Goal: Use online tool/utility: Utilize a website feature to perform a specific function

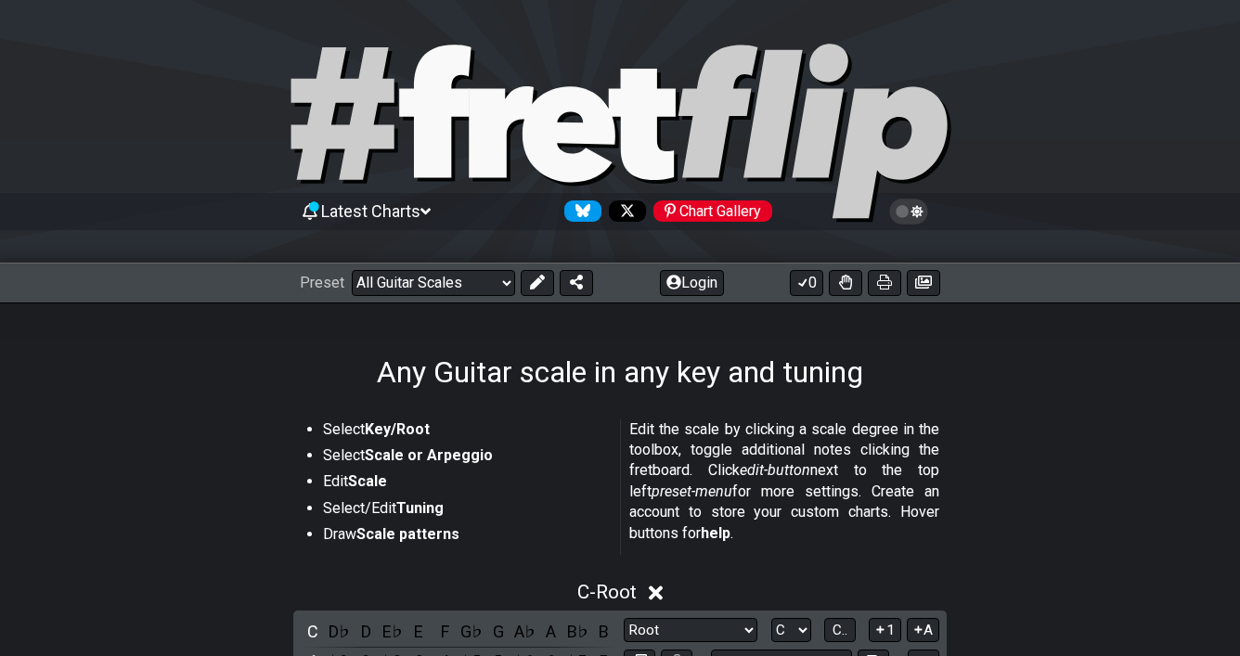
select select "Root"
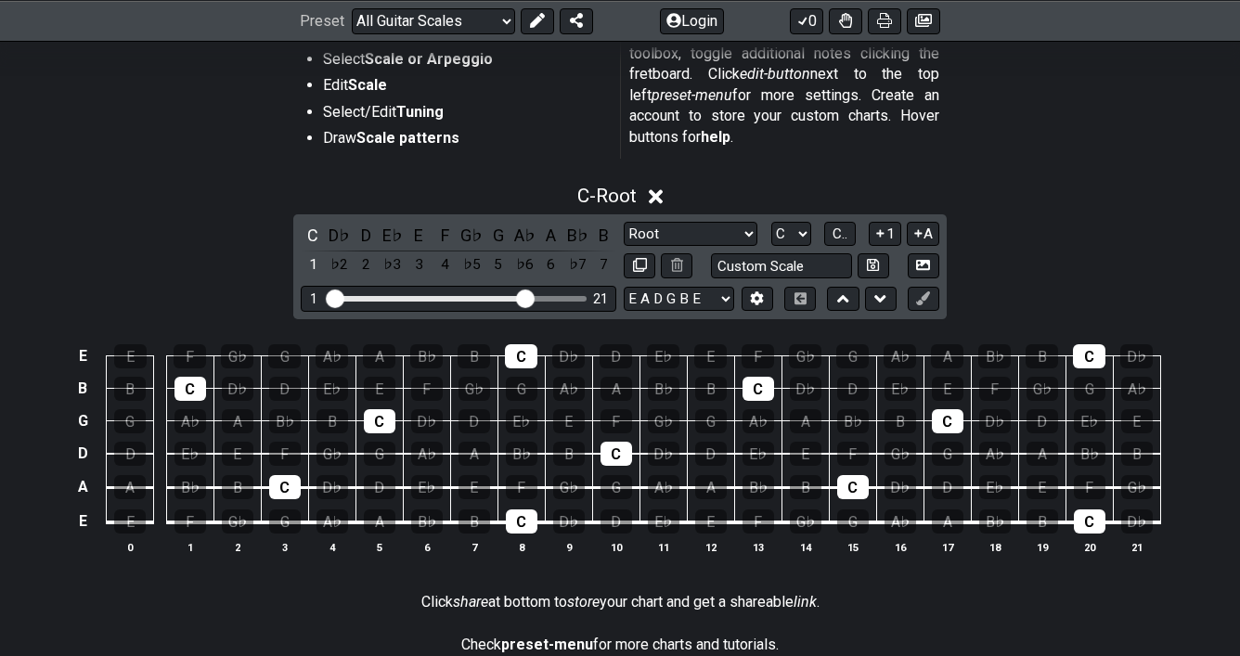
scroll to position [396, 0]
drag, startPoint x: 525, startPoint y: 298, endPoint x: 439, endPoint y: 296, distance: 86.3
click at [439, 297] on input "Visible fret range" at bounding box center [459, 297] width 264 height 0
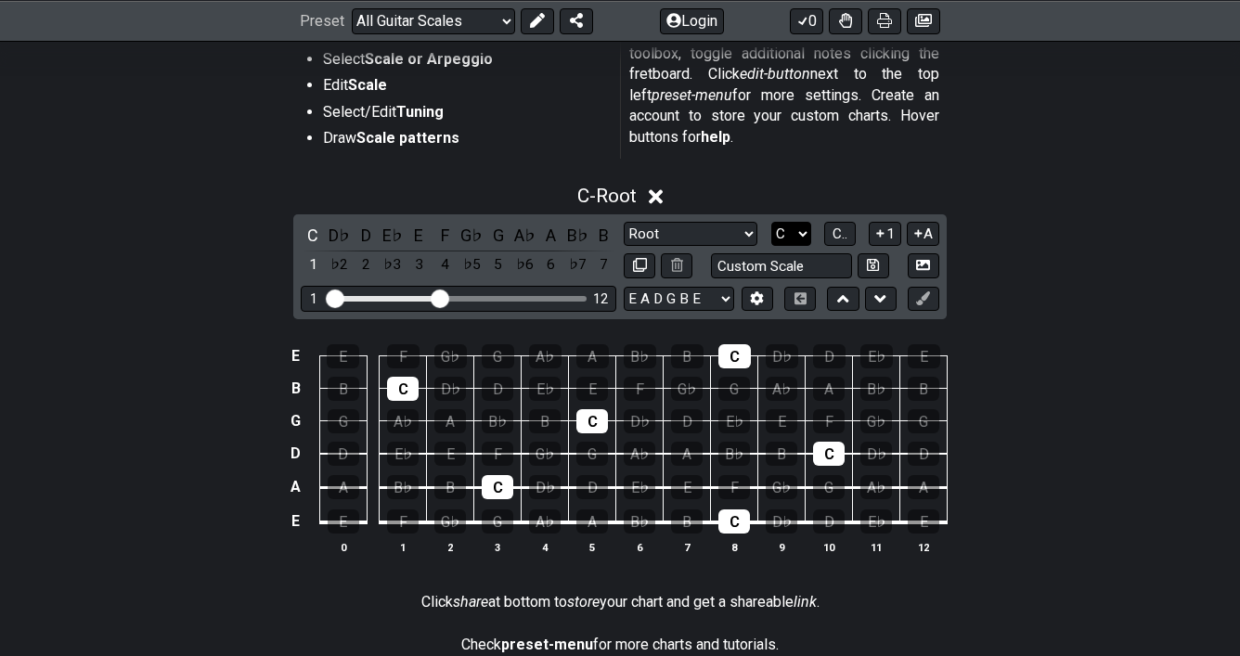
click at [795, 229] on select "A♭ A A♯ B♭ B C C♯ D♭ D D♯ E♭ E F F♯ G♭ G G♯" at bounding box center [791, 234] width 40 height 25
click at [795, 226] on select "A♭ A A♯ B♭ B C C♯ D♭ D D♯ E♭ E F F♯ G♭ G G♯" at bounding box center [791, 234] width 40 height 25
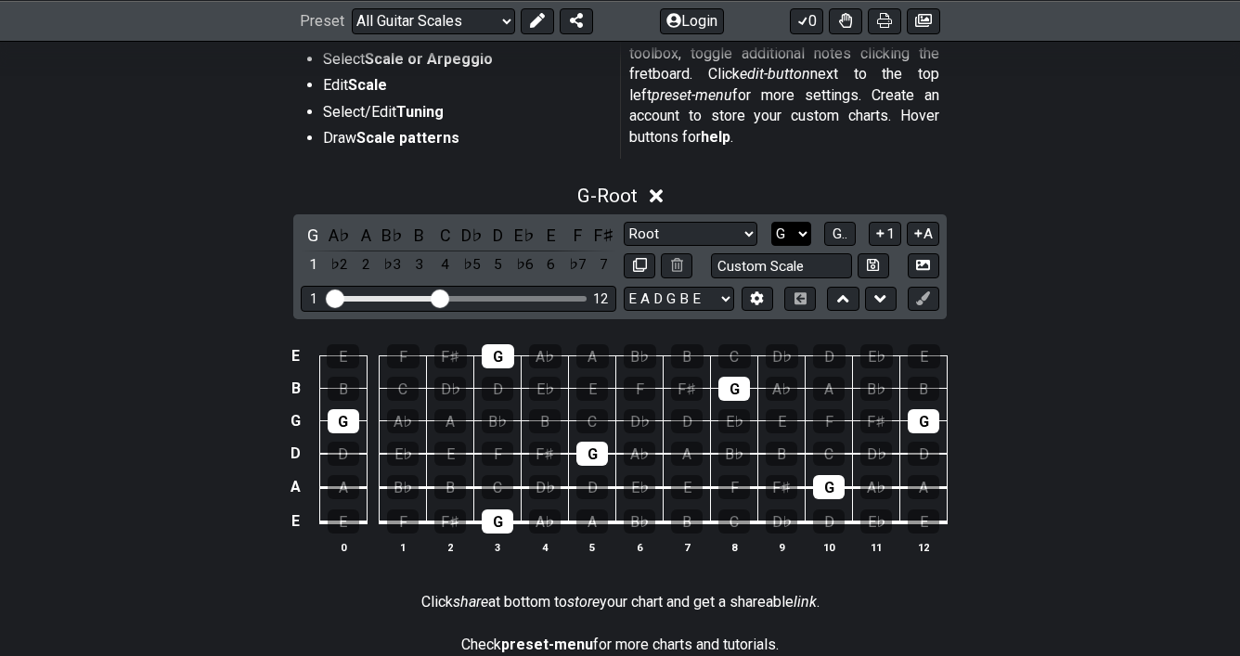
click at [796, 233] on select "A♭ A A♯ B♭ B C C♯ D♭ D D♯ E♭ E F F♯ G♭ G G♯" at bounding box center [791, 234] width 40 height 25
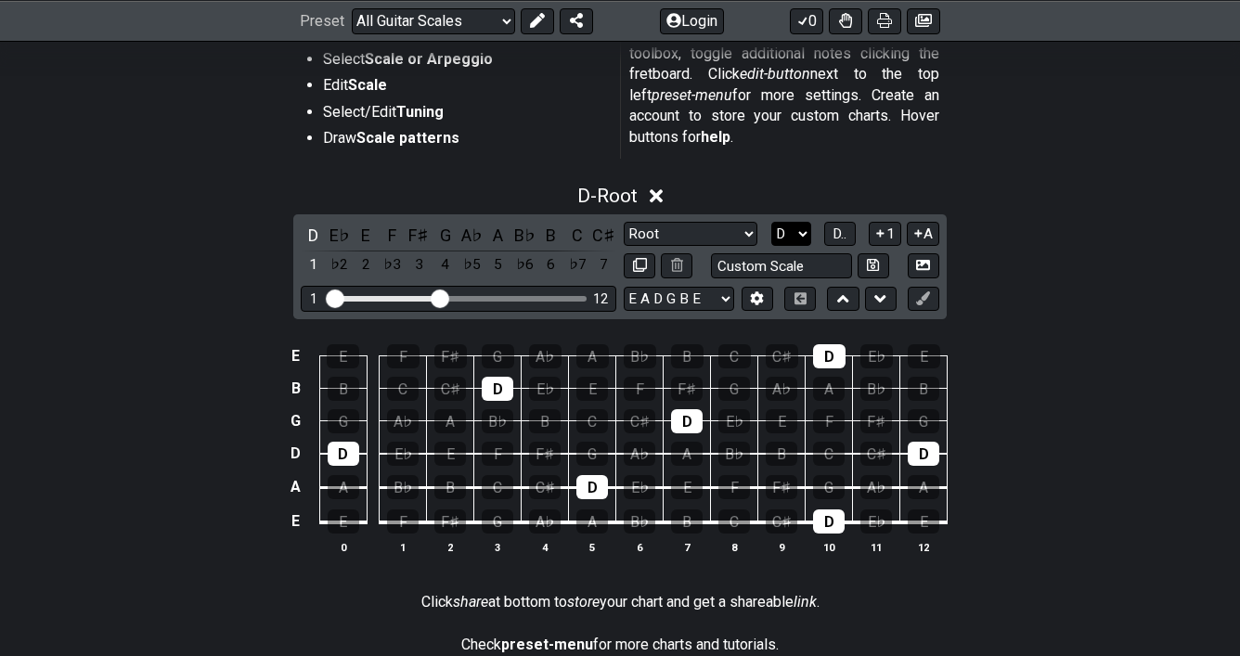
click at [794, 230] on select "A♭ A A♯ B♭ B C C♯ D♭ D D♯ E♭ E F F♯ G♭ G G♯" at bounding box center [791, 234] width 40 height 25
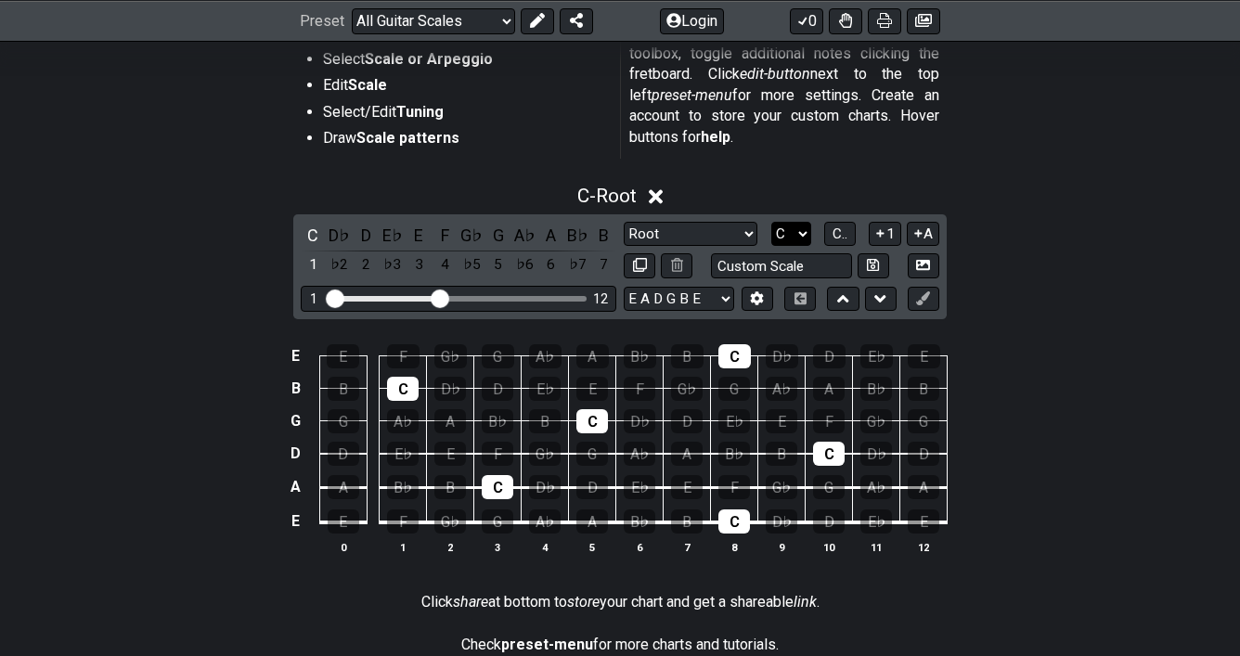
click at [798, 232] on select "A♭ A A♯ B♭ B C C♯ D♭ D D♯ E♭ E F F♯ G♭ G G♯" at bounding box center [791, 234] width 40 height 25
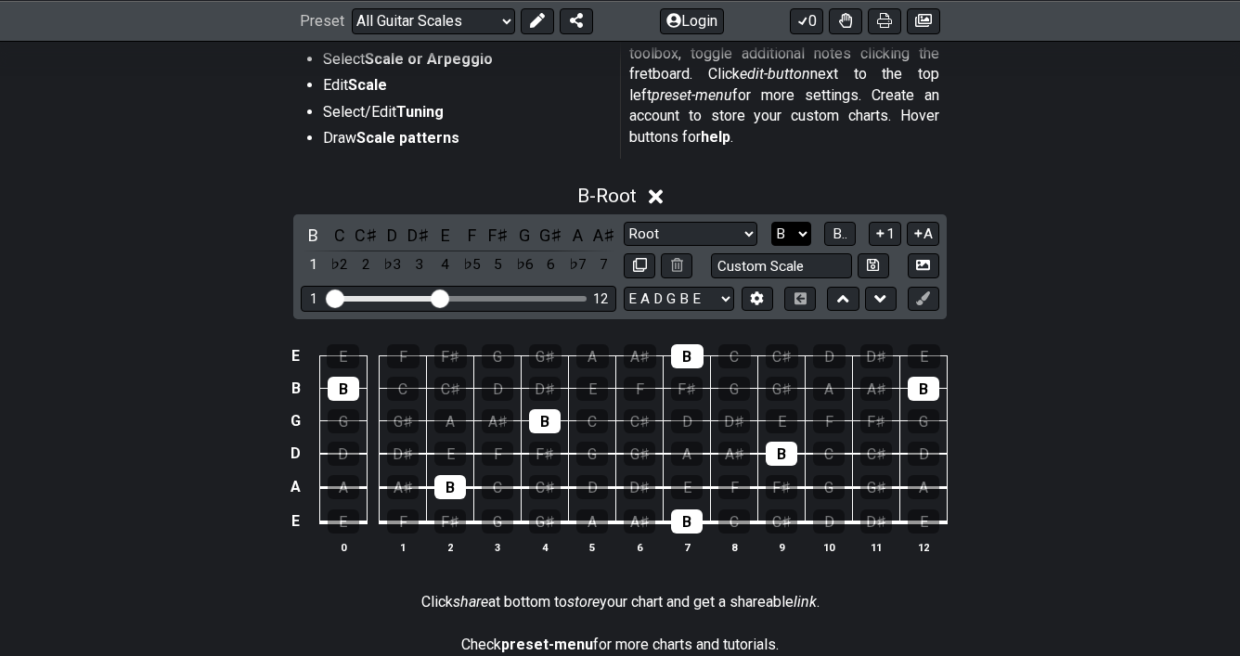
click at [794, 231] on select "A♭ A A♯ B♭ B C C♯ D♭ D D♯ E♭ E F F♯ G♭ G G♯" at bounding box center [791, 234] width 40 height 25
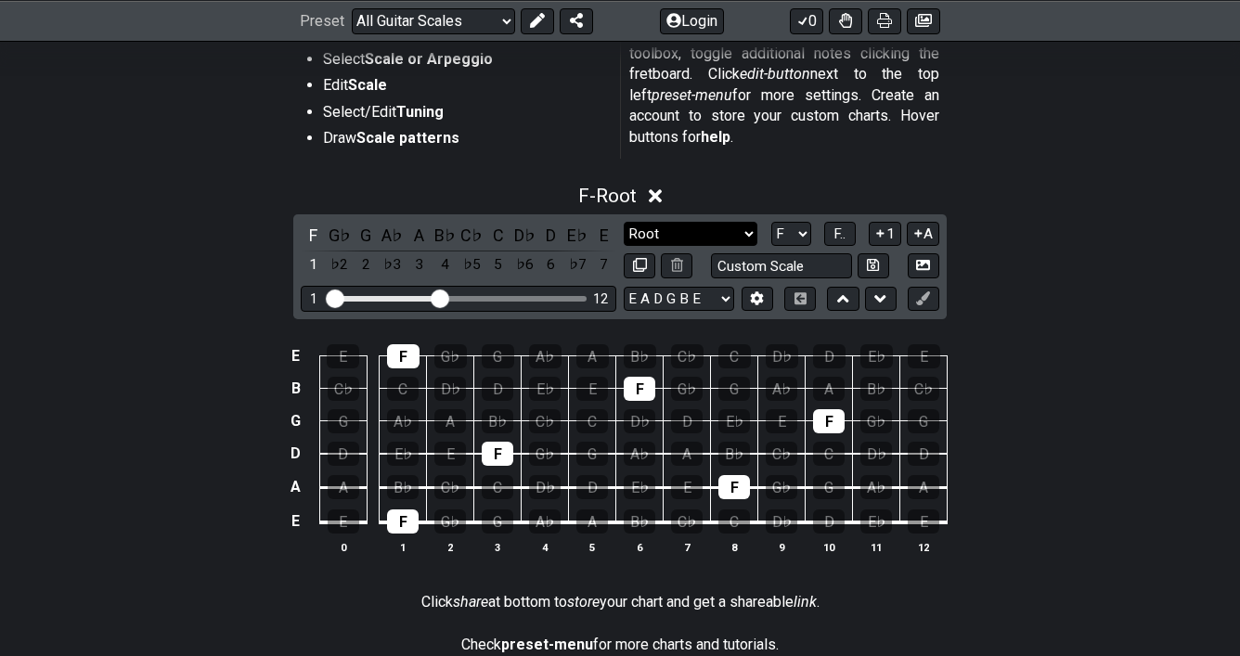
click at [709, 224] on select "Minor Pentatonic Root Minor Pentatonic Major Pentatonic Minor Blues Major Blues…" at bounding box center [691, 234] width 134 height 25
click at [802, 226] on select "A♭ A A♯ B♭ B C C♯ D♭ D D♯ E♭ E F F♯ G♭ G G♯" at bounding box center [791, 234] width 40 height 25
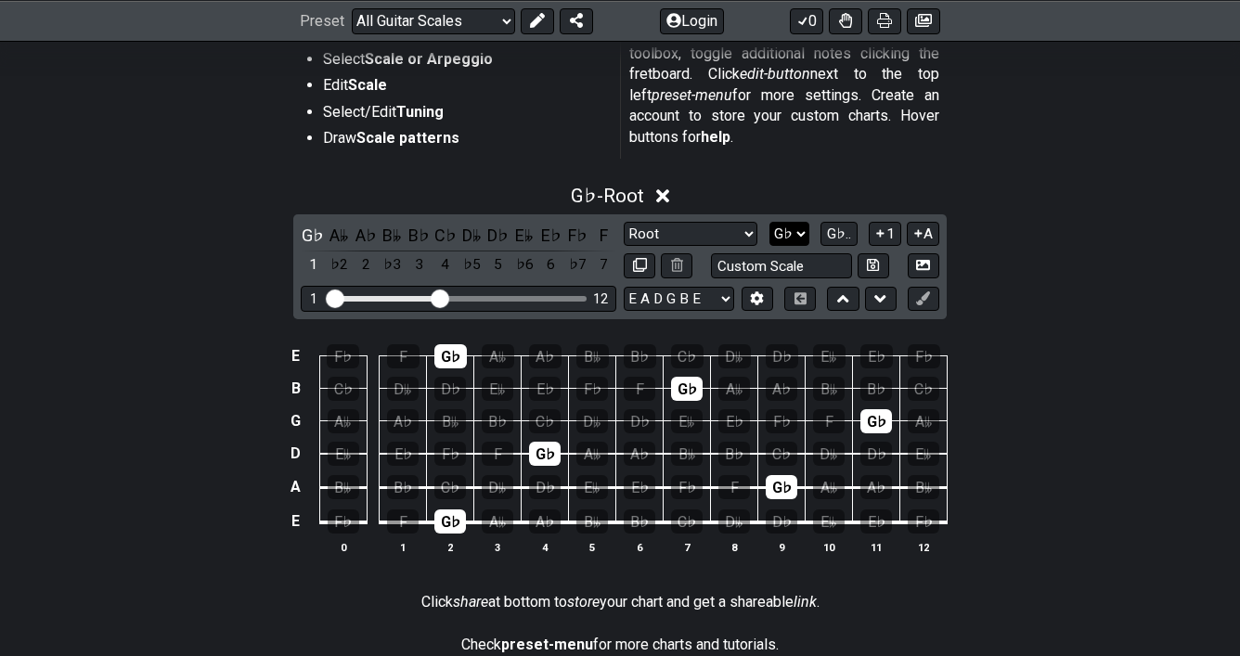
click at [796, 230] on select "A♭ A A♯ B♭ B C C♯ D♭ D D♯ E♭ E F F♯ G♭ G G♯" at bounding box center [790, 234] width 40 height 25
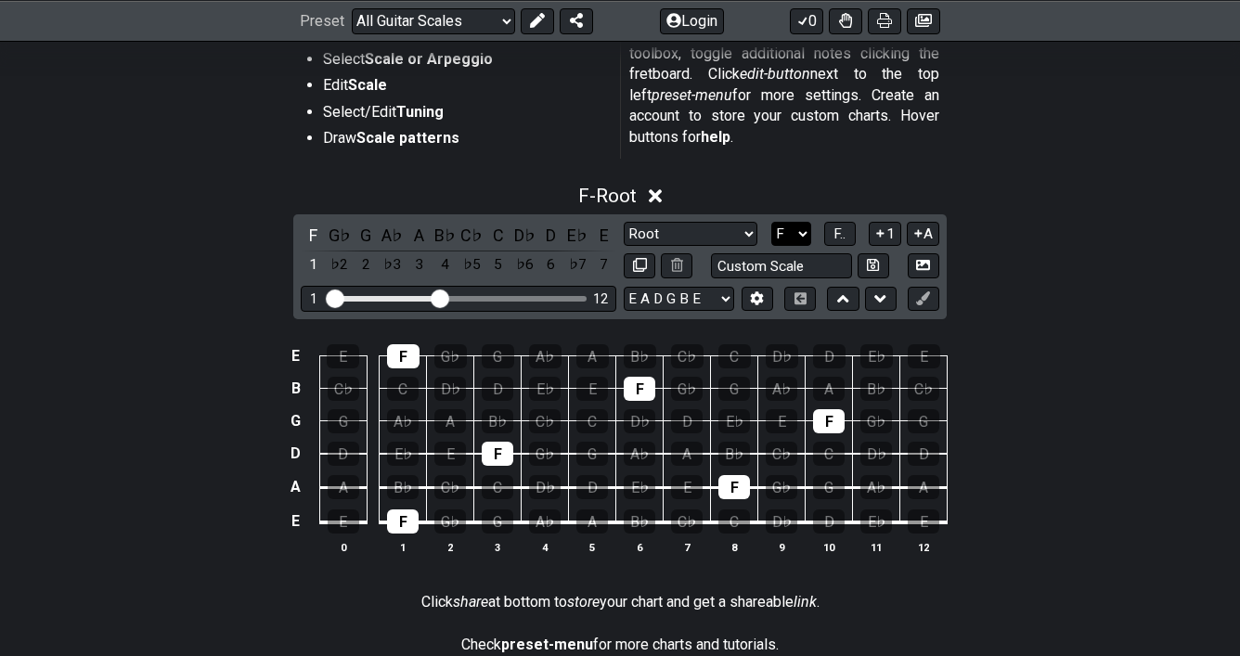
click at [799, 235] on select "A♭ A A♯ B♭ B C C♯ D♭ D D♯ E♭ E F F♯ G♭ G G♯" at bounding box center [791, 234] width 40 height 25
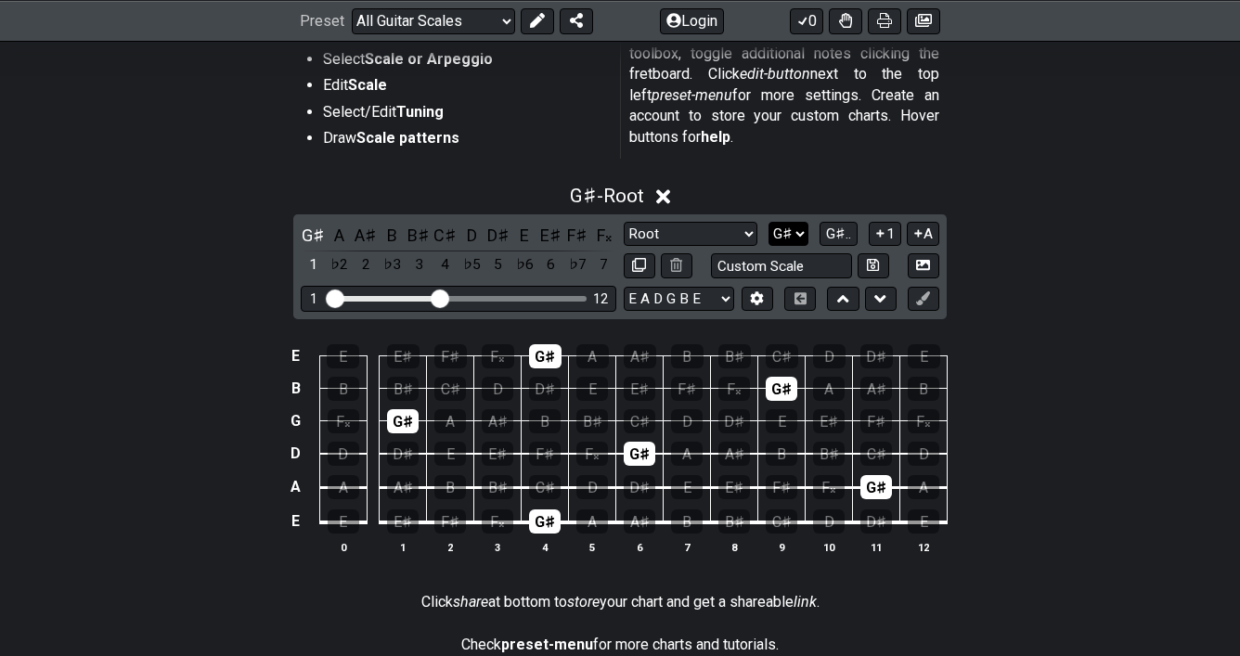
click at [794, 231] on select "A♭ A A♯ B♭ B C C♯ D♭ D D♯ E♭ E F F♯ G♭ G G♯" at bounding box center [789, 234] width 40 height 25
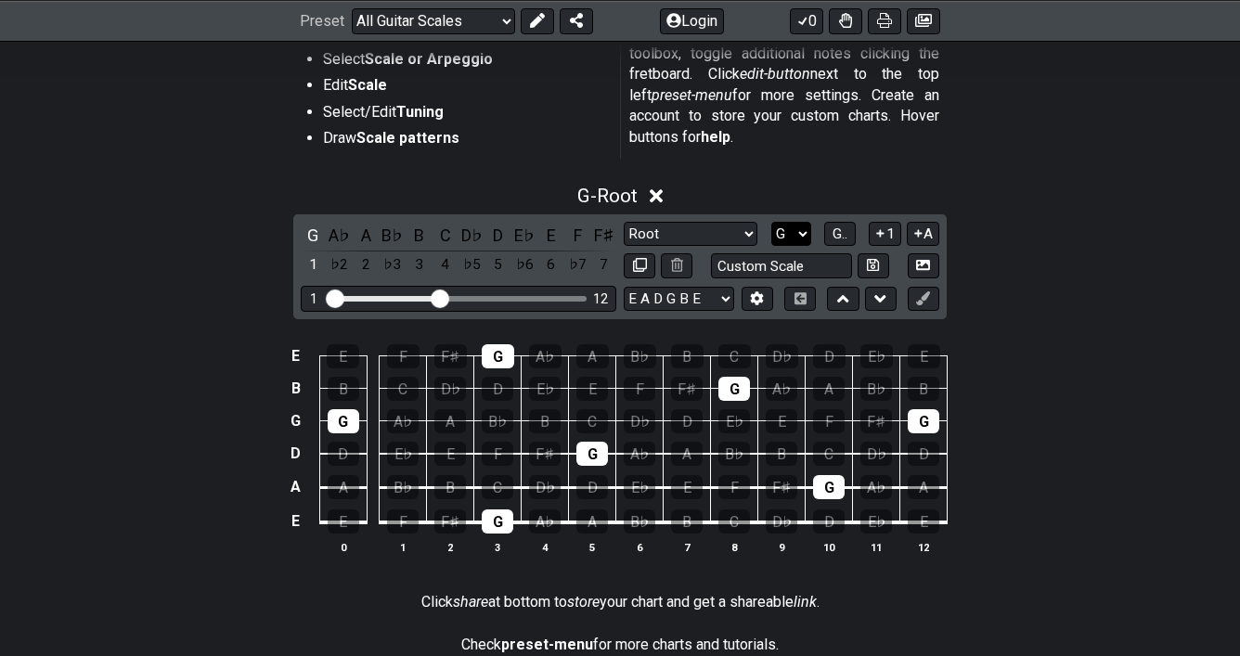
click at [792, 226] on select "A♭ A A♯ B♭ B C C♯ D♭ D D♯ E♭ E F F♯ G♭ G G♯" at bounding box center [791, 234] width 40 height 25
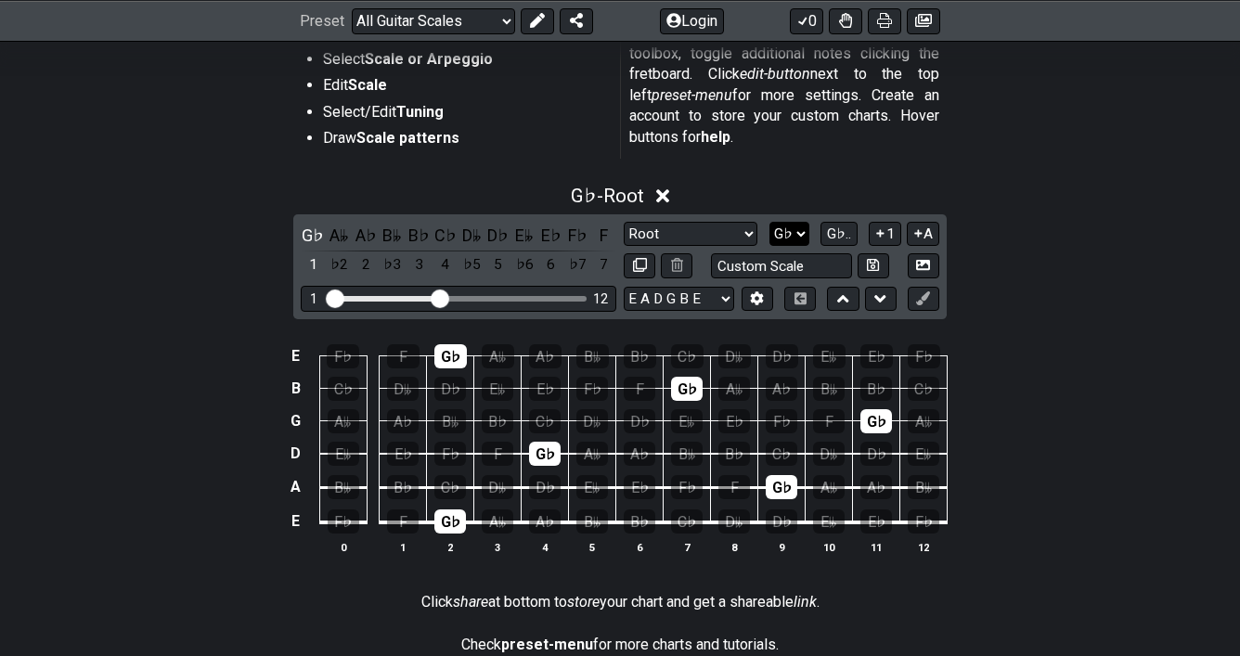
click at [792, 230] on select "A♭ A A♯ B♭ B C C♯ D♭ D D♯ E♭ E F F♯ G♭ G G♯" at bounding box center [790, 234] width 40 height 25
click at [796, 229] on select "A♭ A A♯ B♭ B C C♯ D♭ D D♯ E♭ E F F♯ G♭ G G♯" at bounding box center [790, 234] width 40 height 25
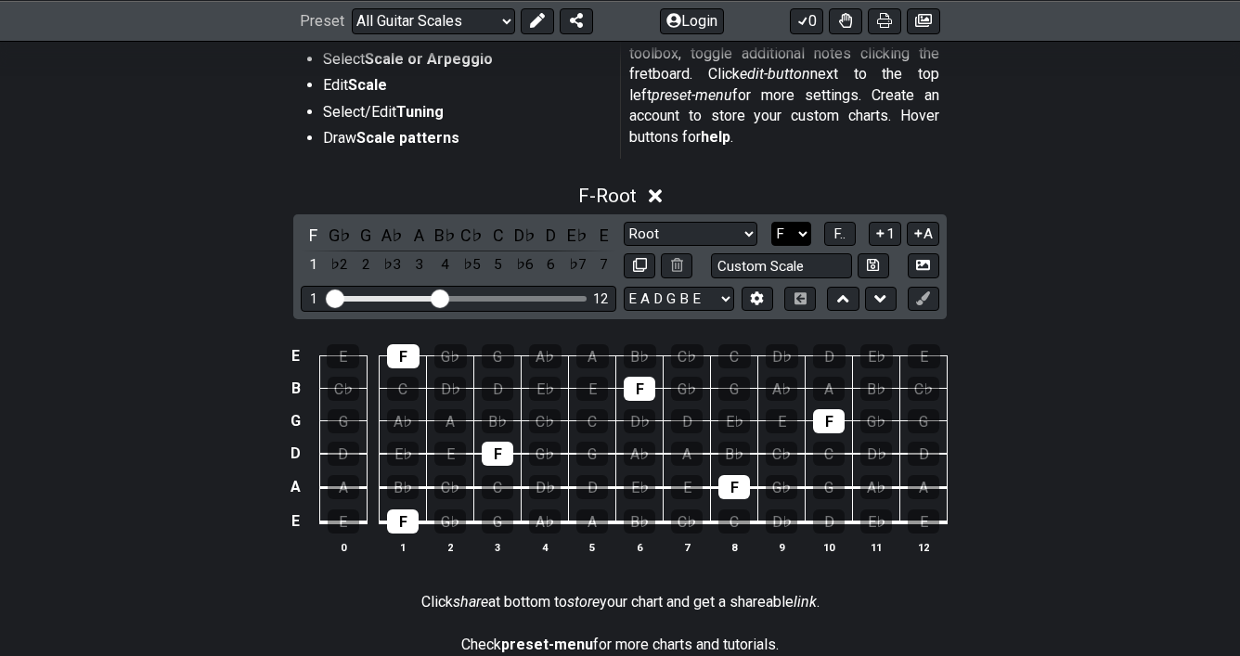
click at [798, 234] on select "A♭ A A♯ B♭ B C C♯ D♭ D D♯ E♭ E F F♯ G♭ G G♯" at bounding box center [791, 234] width 40 height 25
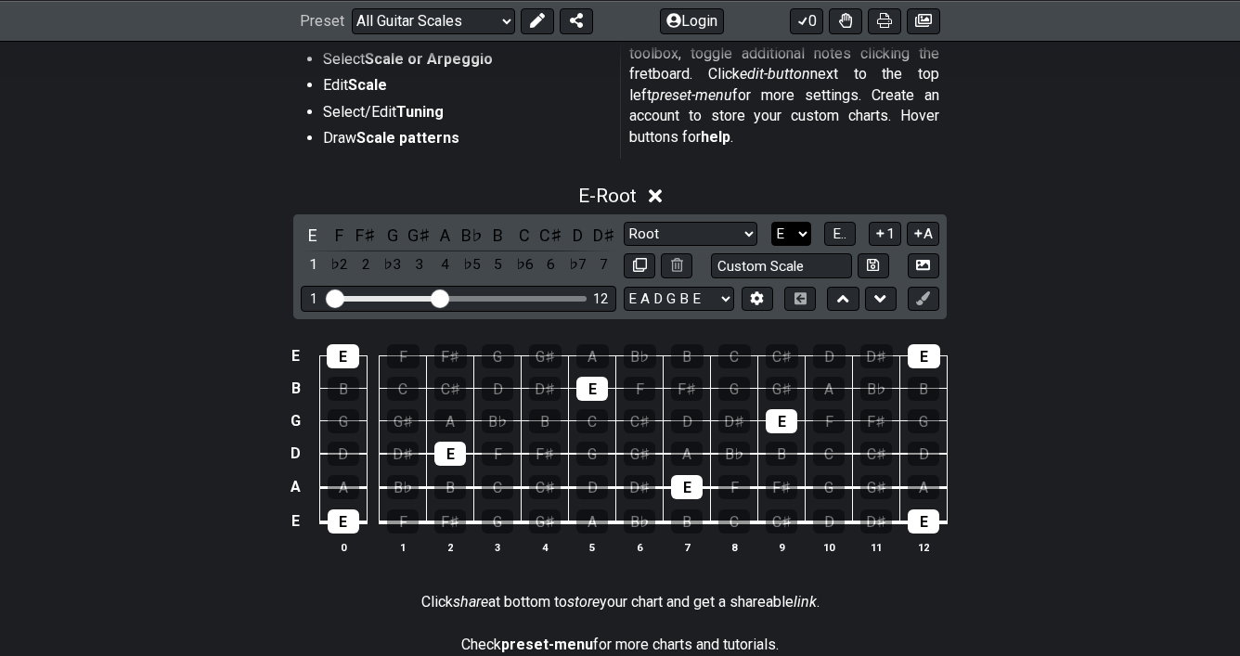
click at [799, 229] on select "A♭ A A♯ B♭ B C C♯ D♭ D D♯ E♭ E F F♯ G♭ G G♯" at bounding box center [791, 234] width 40 height 25
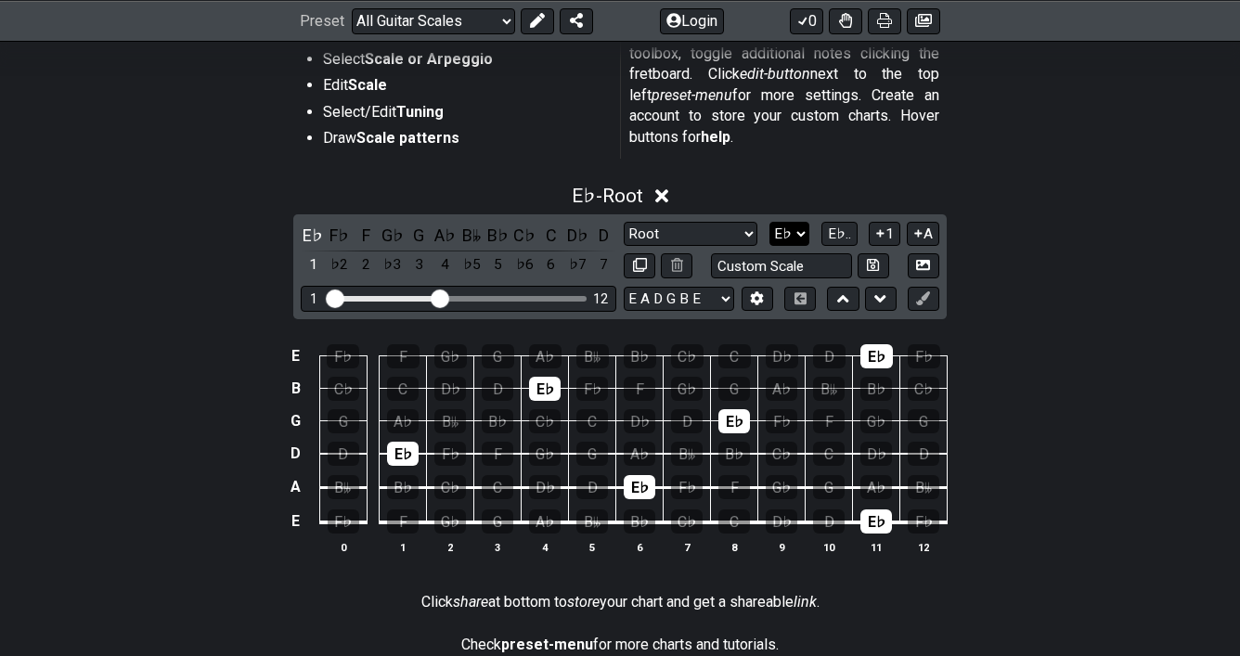
click at [796, 235] on select "A♭ A A♯ B♭ B C C♯ D♭ D D♯ E♭ E F F♯ G♭ G G♯" at bounding box center [790, 234] width 40 height 25
click at [799, 233] on select "A♭ A A♯ B♭ B C C♯ D♭ D D♯ E♭ E F F♯ G♭ G G♯" at bounding box center [789, 234] width 40 height 25
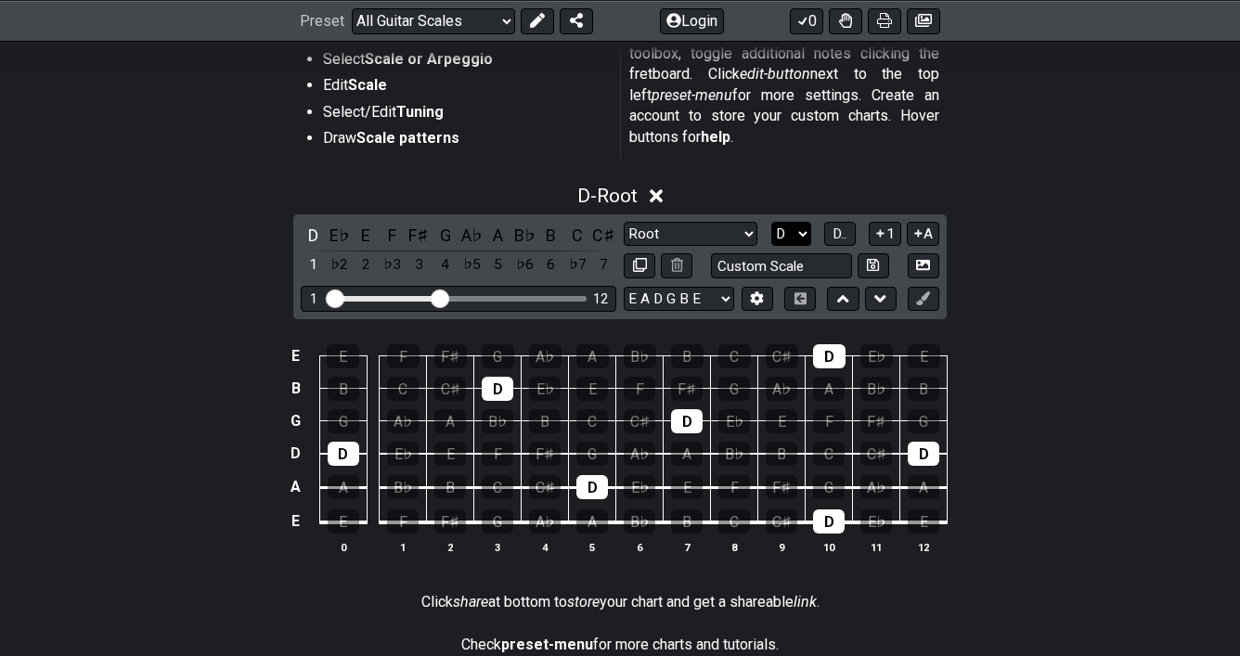
click at [798, 232] on select "A♭ A A♯ B♭ B C C♯ D♭ D D♯ E♭ E F F♯ G♭ G G♯" at bounding box center [791, 234] width 40 height 25
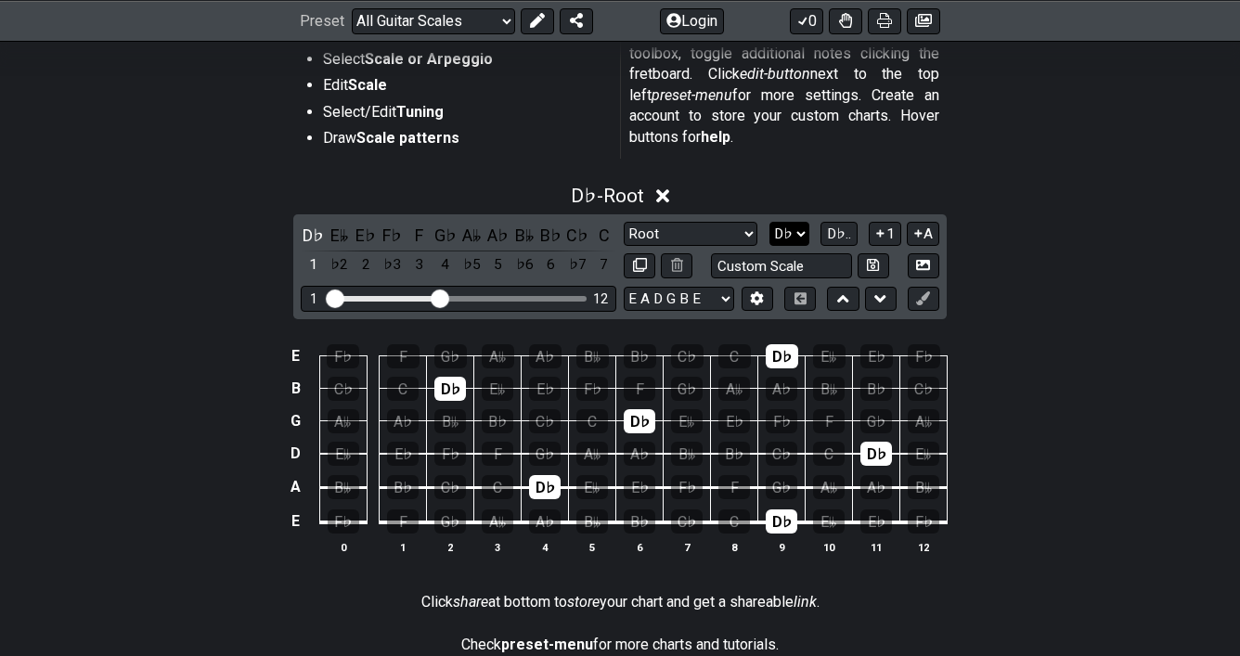
click at [799, 222] on select "A♭ A A♯ B♭ B C C♯ D♭ D D♯ E♭ E F F♯ G♭ G G♯" at bounding box center [790, 234] width 40 height 25
click at [797, 222] on select "A♭ A A♯ B♭ B C C♯ D♭ D D♯ E♭ E F F♯ G♭ G G♯" at bounding box center [789, 234] width 40 height 25
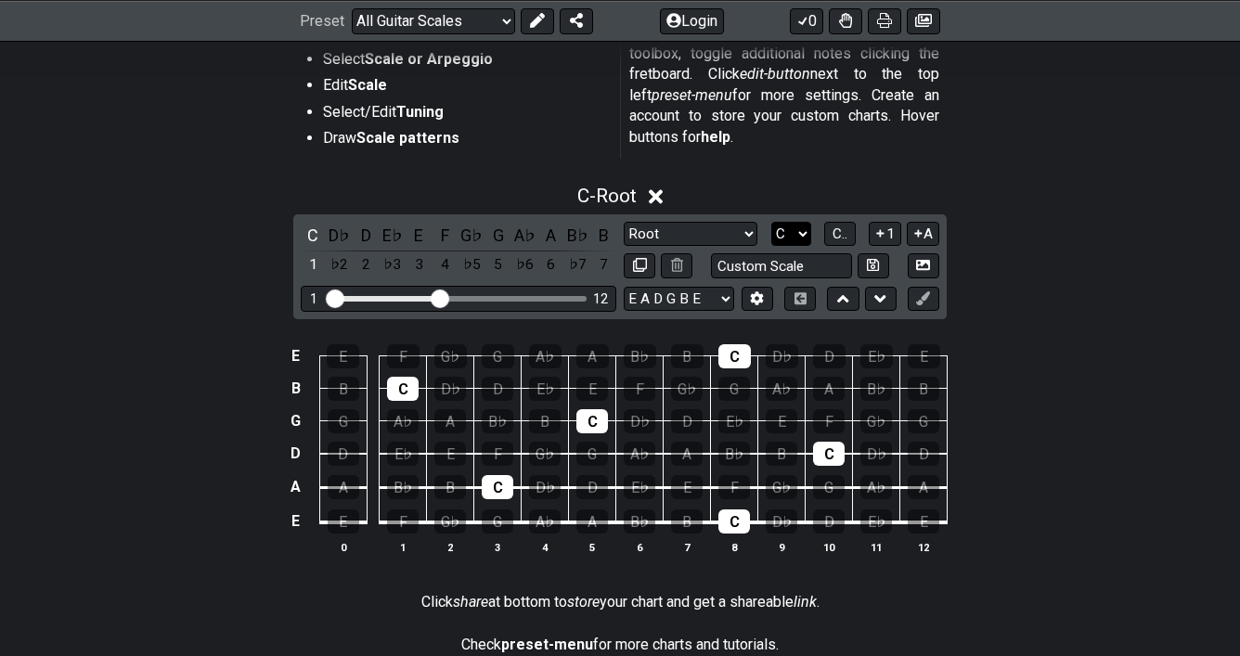
click at [799, 225] on select "A♭ A A♯ B♭ B C C♯ D♭ D D♯ E♭ E F F♯ G♭ G G♯" at bounding box center [791, 234] width 40 height 25
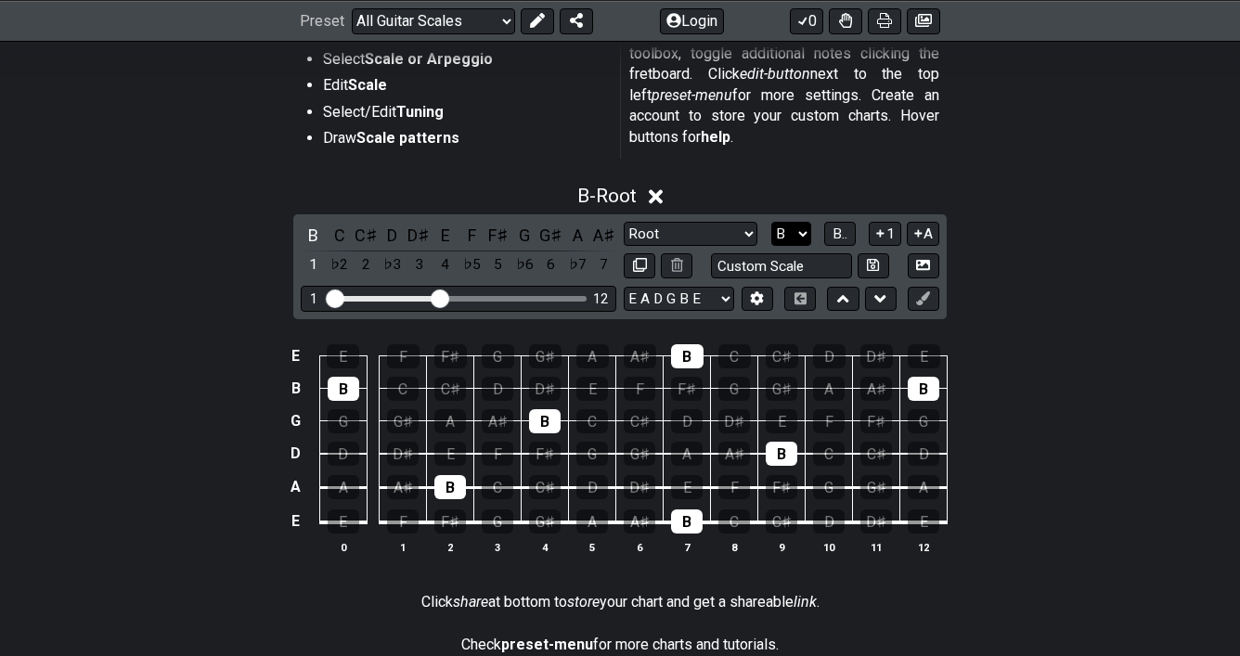
click at [799, 230] on select "A♭ A A♯ B♭ B C C♯ D♭ D D♯ E♭ E F F♯ G♭ G G♯" at bounding box center [791, 234] width 40 height 25
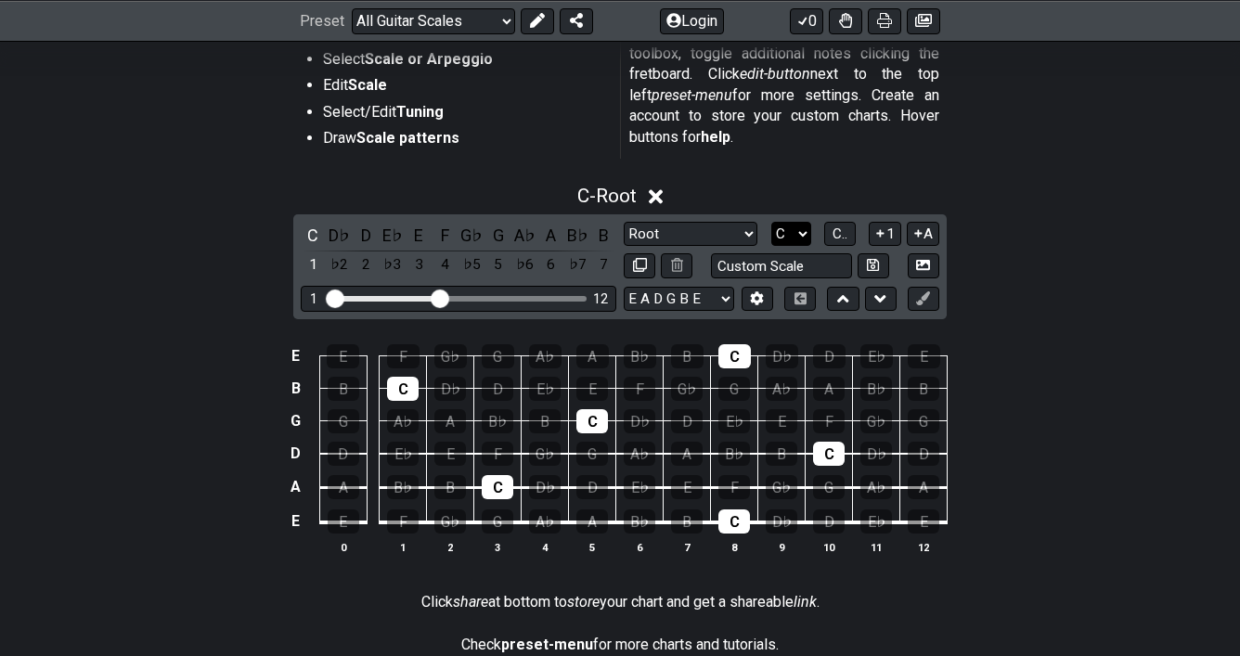
click at [805, 230] on select "A♭ A A♯ B♭ B C C♯ D♭ D D♯ E♭ E F F♯ G♭ G G♯" at bounding box center [791, 234] width 40 height 25
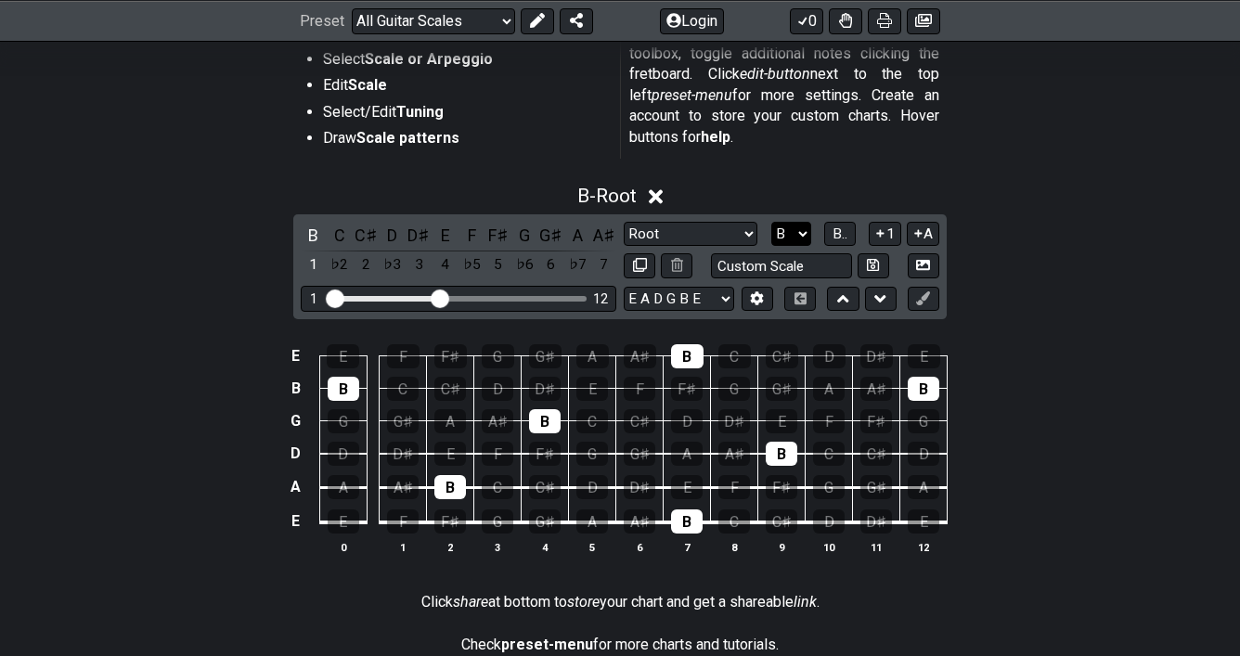
click at [797, 230] on select "A♭ A A♯ B♭ B C C♯ D♭ D D♯ E♭ E F F♯ G♭ G G♯" at bounding box center [791, 234] width 40 height 25
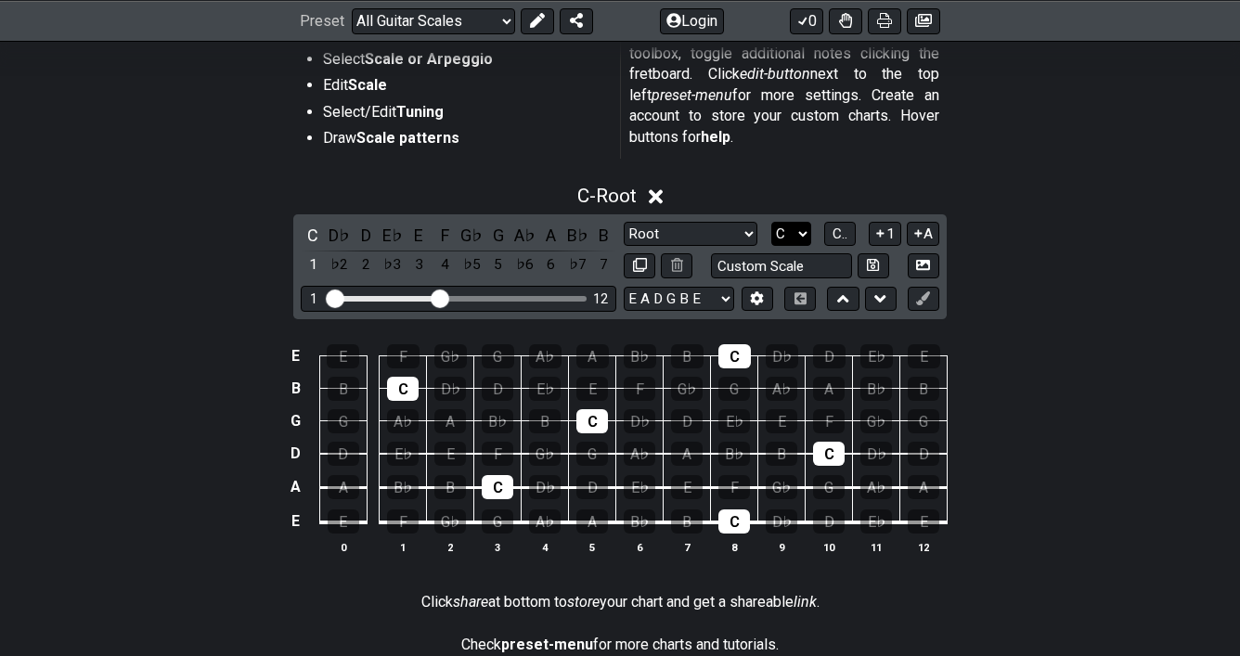
click at [796, 242] on select "A♭ A A♯ B♭ B C C♯ D♭ D D♯ E♭ E F F♯ G♭ G G♯" at bounding box center [791, 234] width 40 height 25
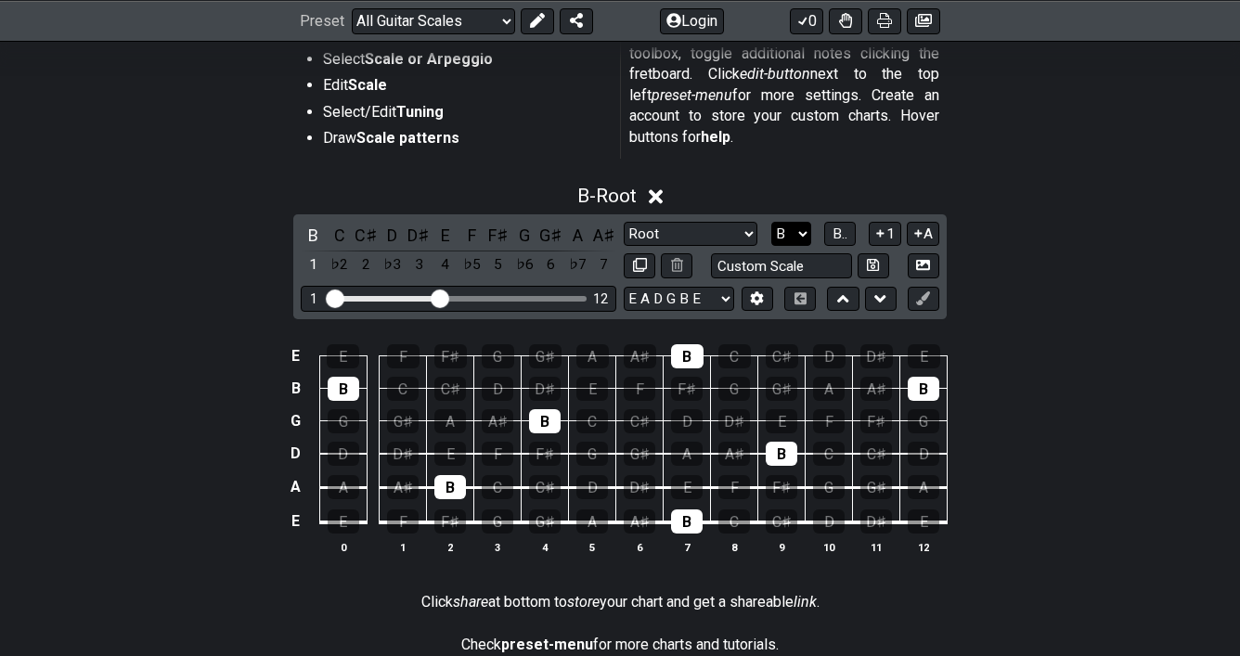
click at [795, 231] on select "A♭ A A♯ B♭ B C C♯ D♭ D D♯ E♭ E F F♯ G♭ G G♯" at bounding box center [791, 234] width 40 height 25
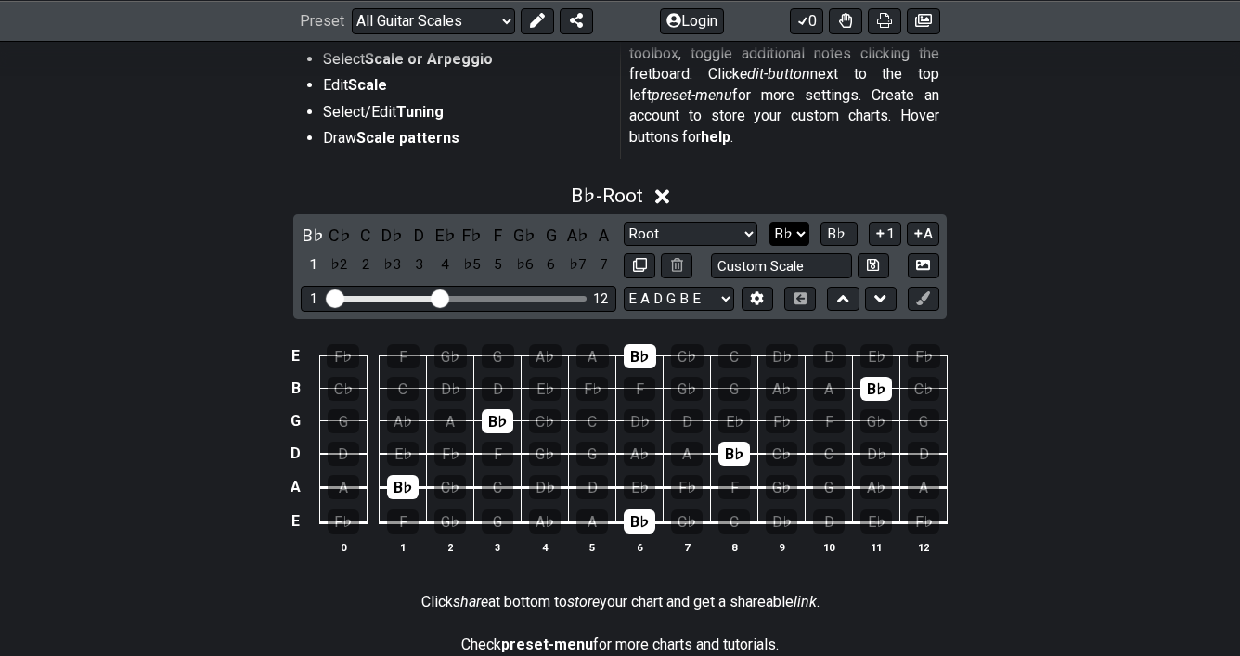
click at [796, 230] on select "A♭ A A♯ B♭ B C C♯ D♭ D D♯ E♭ E F F♯ G♭ G G♯" at bounding box center [790, 234] width 40 height 25
click at [796, 234] on select "A♭ A A♯ B♭ B C C♯ D♭ D D♯ E♭ E F F♯ G♭ G G♯" at bounding box center [789, 234] width 40 height 25
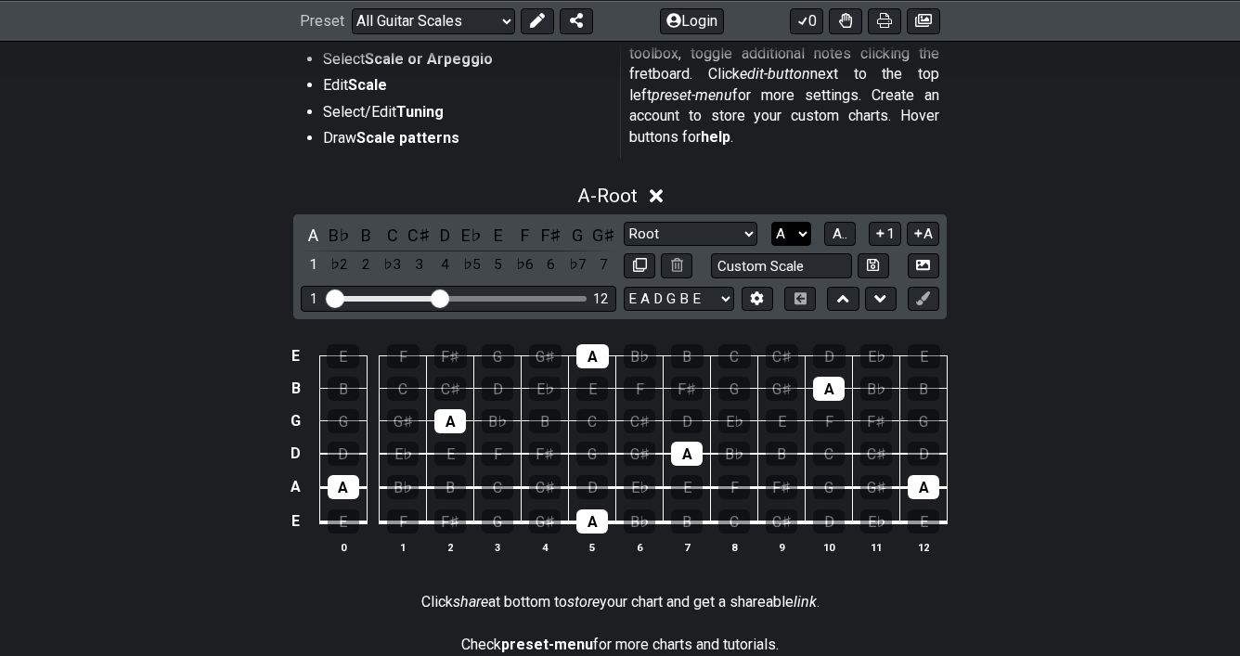
click at [798, 226] on select "A♭ A A♯ B♭ B C C♯ D♭ D D♯ E♭ E F F♯ G♭ G G♯" at bounding box center [791, 234] width 40 height 25
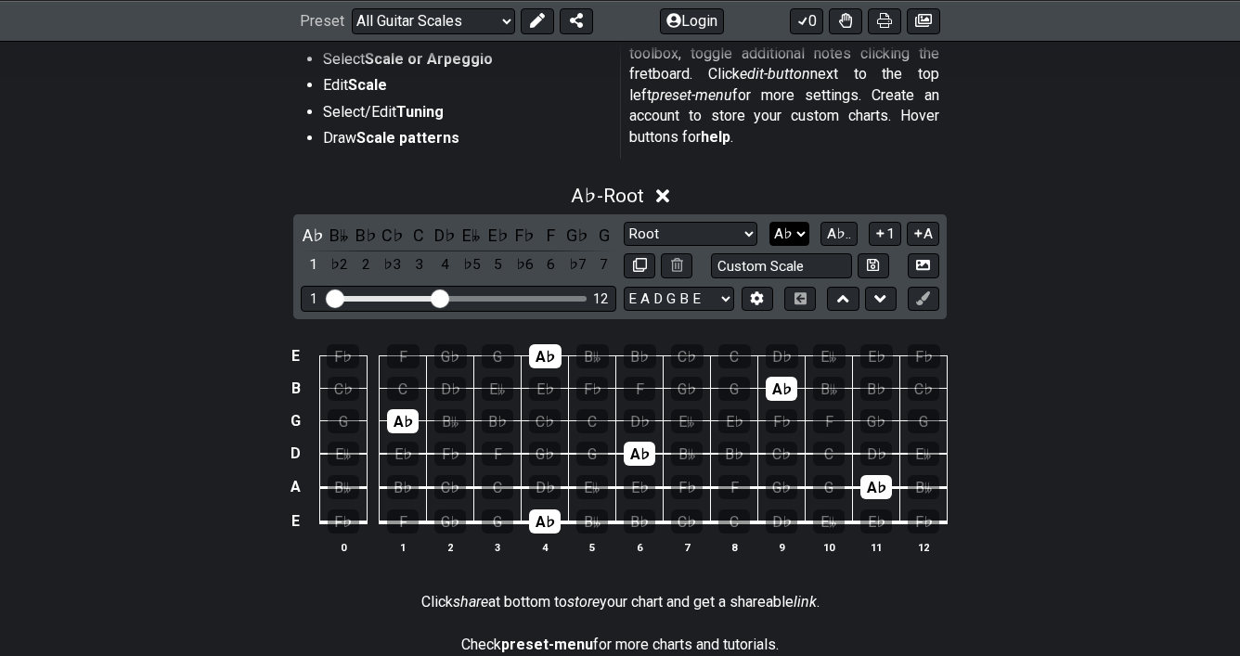
click at [793, 228] on select "A♭ A A♯ B♭ B C C♯ D♭ D D♯ E♭ E F F♯ G♭ G G♯" at bounding box center [790, 234] width 40 height 25
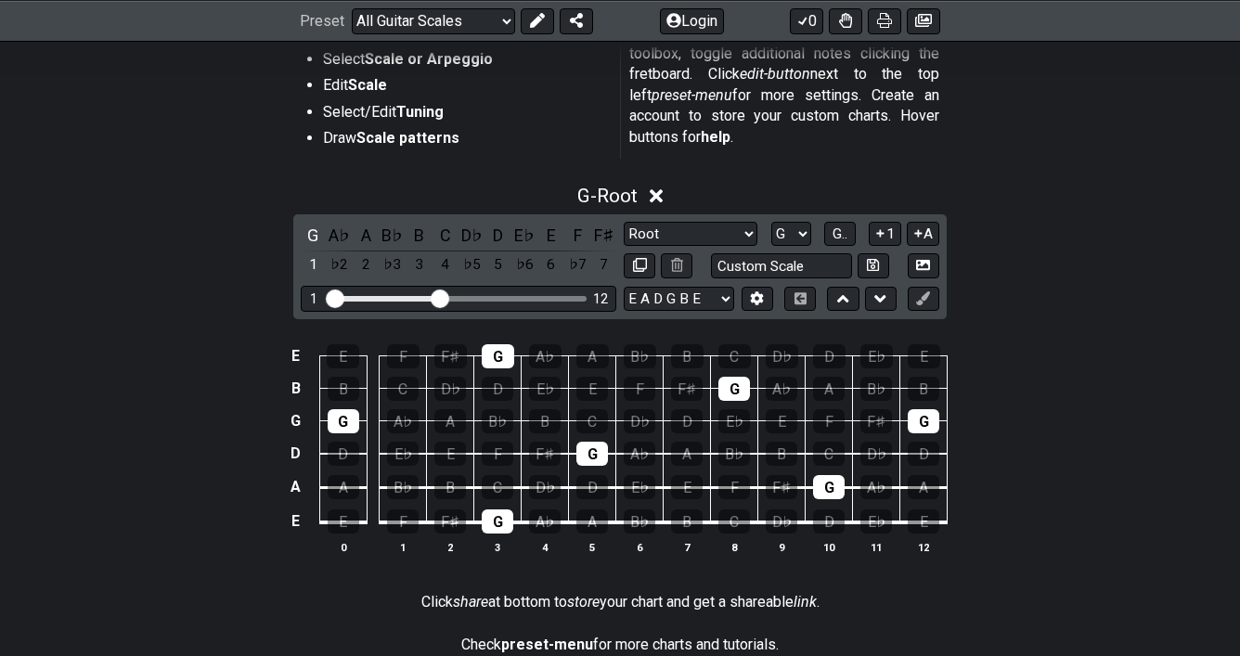
click at [808, 235] on select "A♭ A A♯ B♭ B C C♯ D♭ D D♯ E♭ E F F♯ G♭ G G♯" at bounding box center [791, 234] width 40 height 25
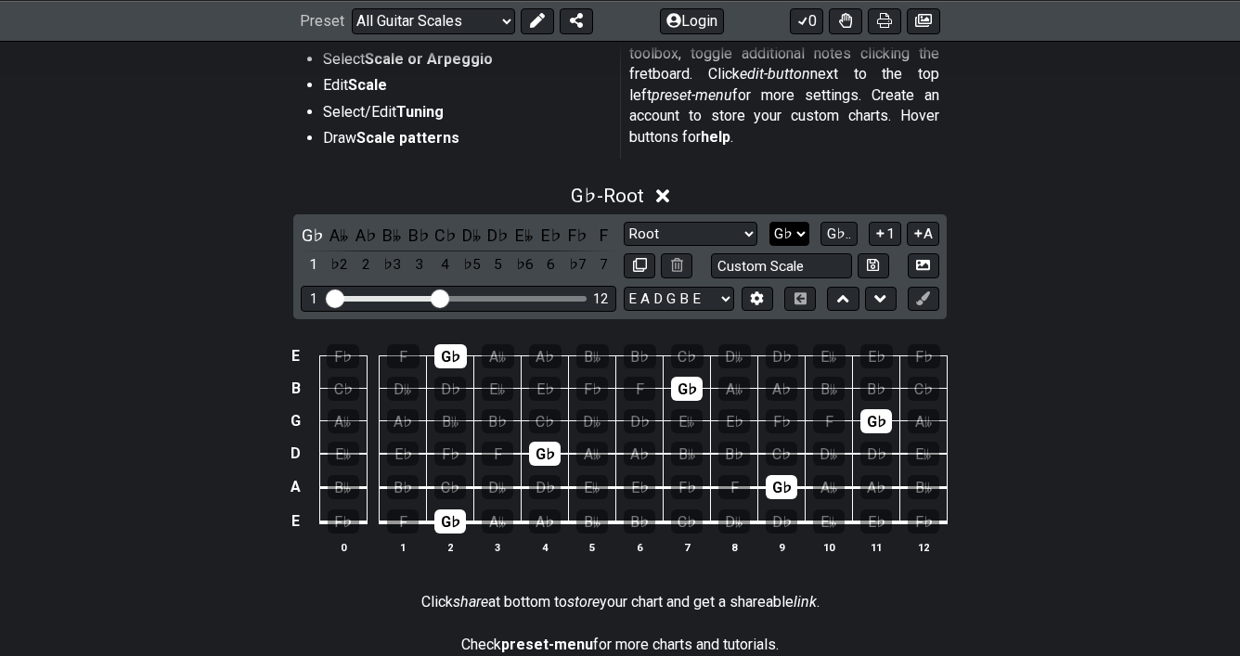
click at [791, 230] on select "A♭ A A♯ B♭ B C C♯ D♭ D D♯ E♭ E F F♯ G♭ G G♯" at bounding box center [790, 234] width 40 height 25
select select "G"
